Goal: Task Accomplishment & Management: Manage account settings

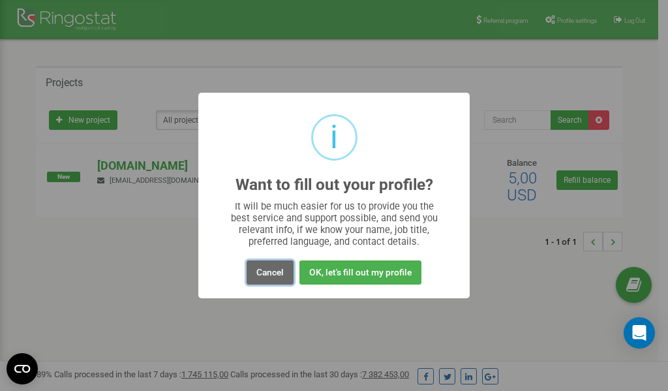
click at [267, 274] on button "Cancel" at bounding box center [269, 272] width 47 height 24
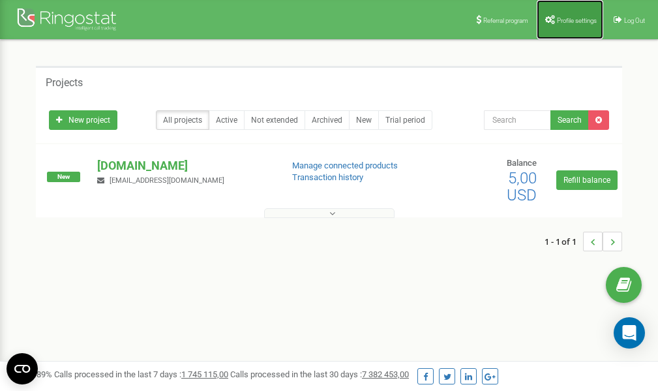
click at [575, 17] on span "Profile settings" at bounding box center [577, 20] width 40 height 7
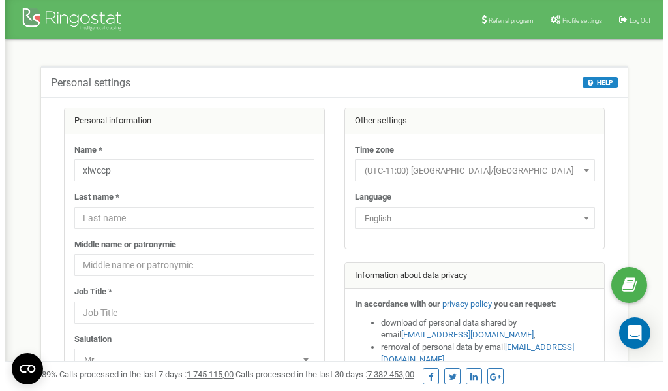
scroll to position [65, 0]
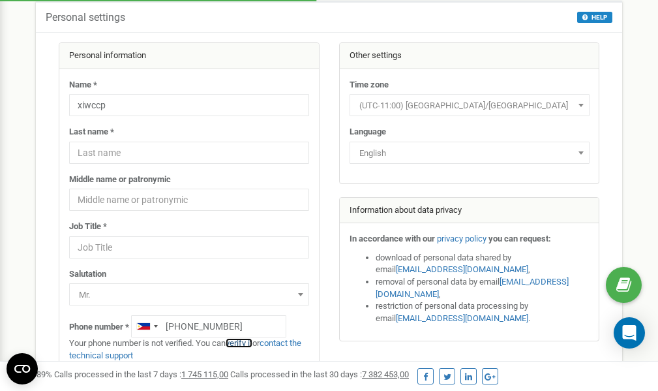
click at [246, 344] on link "verify it" at bounding box center [239, 343] width 27 height 10
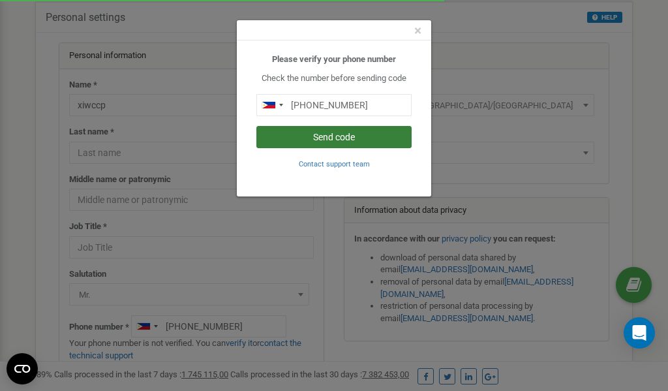
click at [346, 138] on button "Send code" at bounding box center [333, 137] width 155 height 22
